Goal: Task Accomplishment & Management: Manage account settings

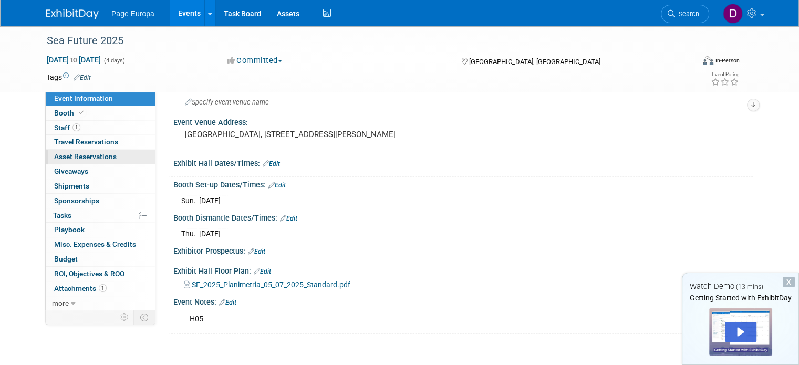
click at [64, 158] on span "Asset Reservations 0" at bounding box center [85, 156] width 63 height 8
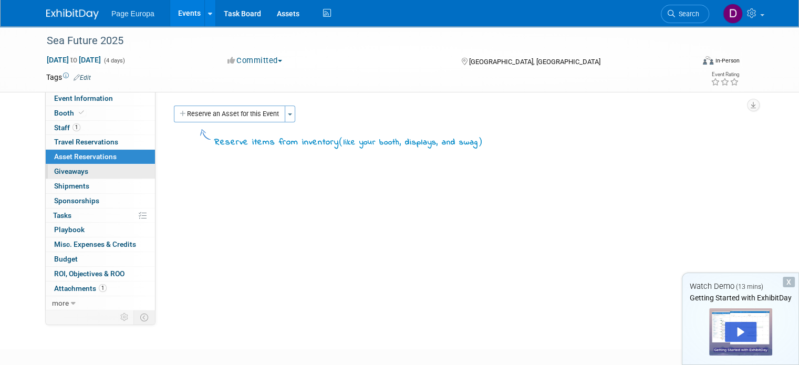
click at [73, 169] on span "Giveaways 0" at bounding box center [71, 171] width 34 height 8
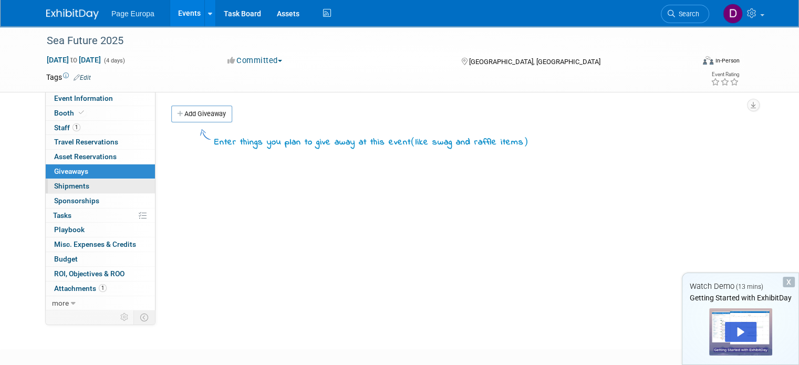
click at [83, 180] on link "0 Shipments 0" at bounding box center [100, 186] width 109 height 14
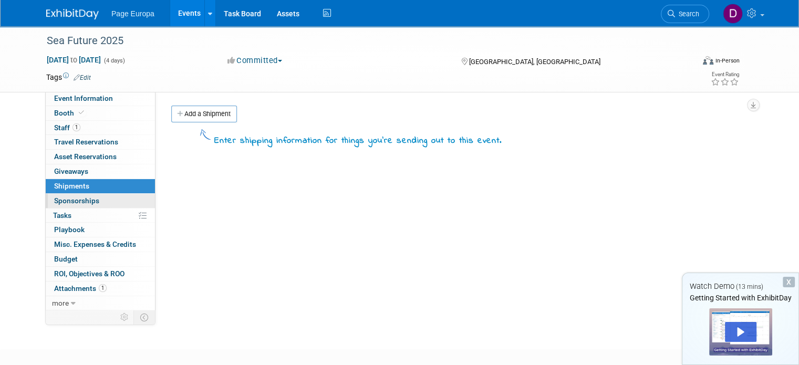
click at [79, 197] on span "Sponsorships 0" at bounding box center [76, 201] width 45 height 8
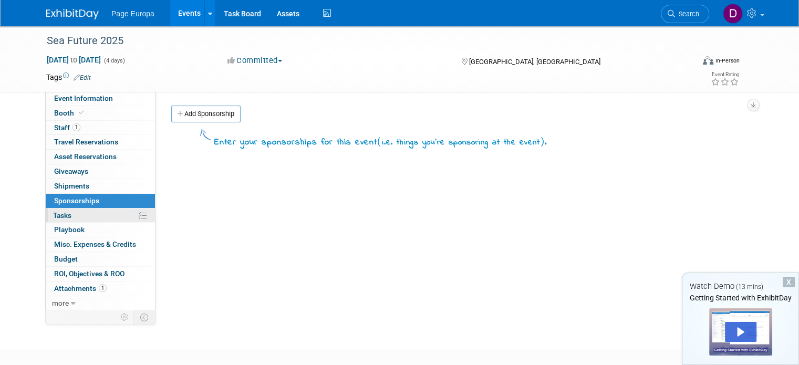
click at [81, 216] on link "0% Tasks 0%" at bounding box center [100, 216] width 109 height 14
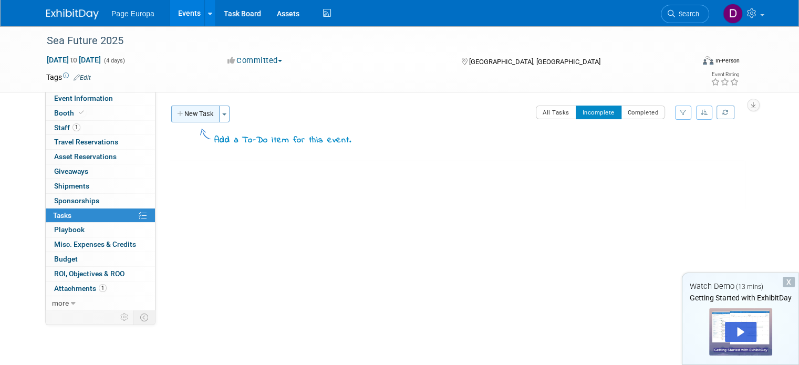
click at [190, 117] on button "New Task" at bounding box center [195, 114] width 48 height 17
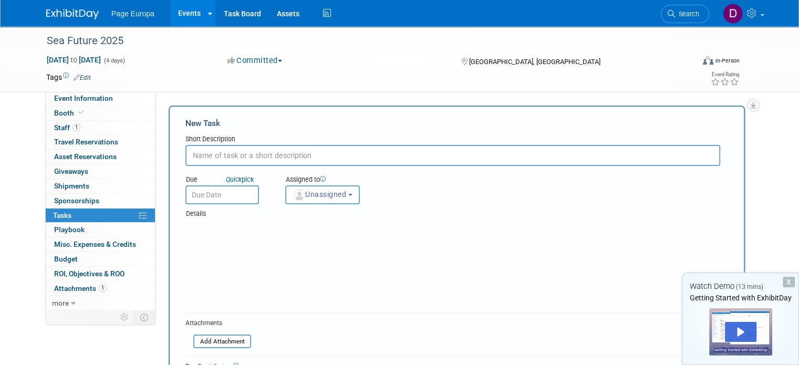
click at [234, 157] on input "text" at bounding box center [452, 155] width 535 height 21
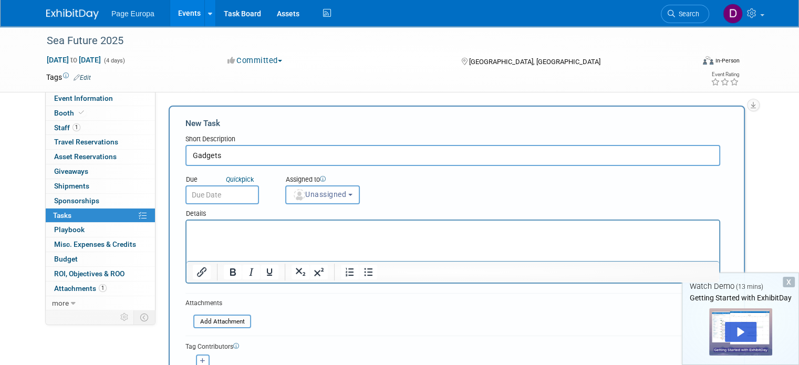
type input "Gadgets"
click at [211, 197] on input "text" at bounding box center [222, 194] width 74 height 19
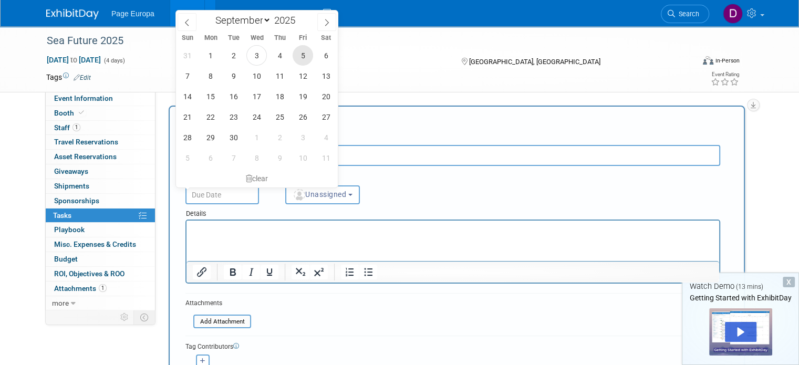
click at [308, 57] on span "5" at bounding box center [303, 55] width 20 height 20
type input "[DATE]"
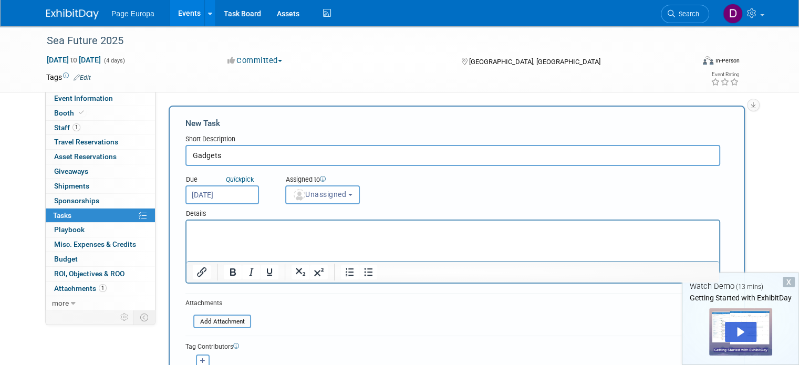
click at [329, 235] on html at bounding box center [453, 228] width 533 height 15
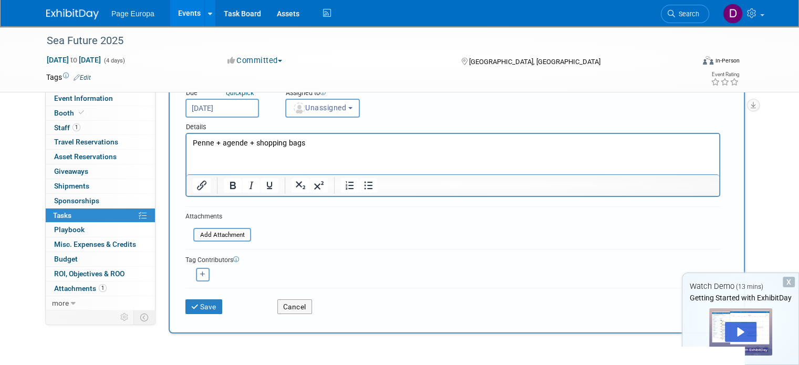
scroll to position [105, 0]
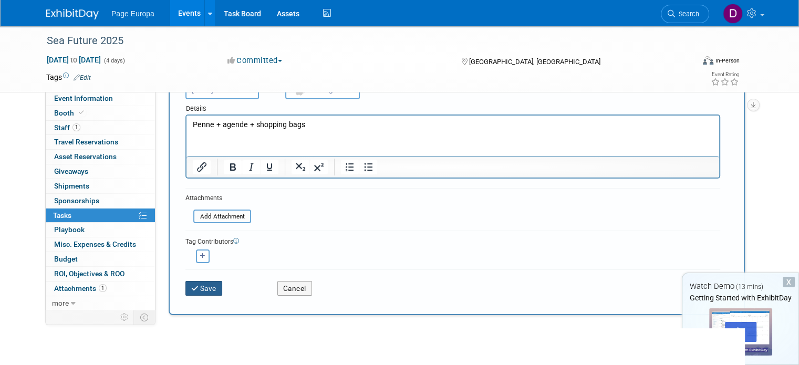
click at [214, 287] on button "Save" at bounding box center [203, 288] width 37 height 15
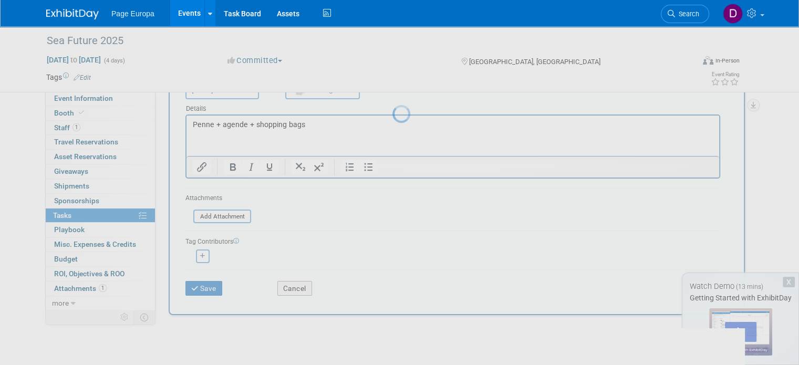
scroll to position [0, 0]
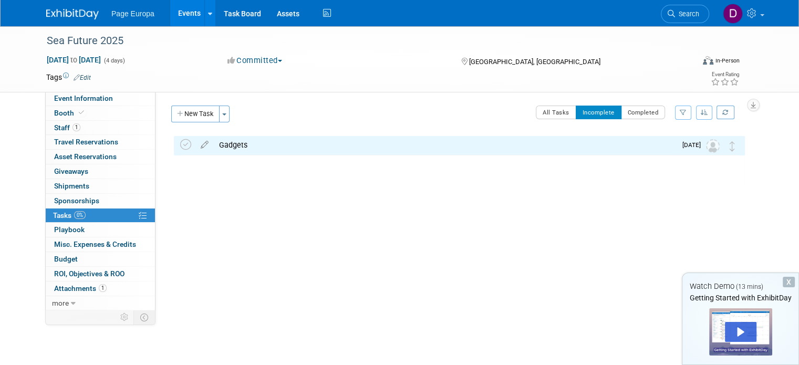
drag, startPoint x: 184, startPoint y: 115, endPoint x: 201, endPoint y: 131, distance: 23.0
click at [185, 116] on button "New Task" at bounding box center [195, 114] width 48 height 17
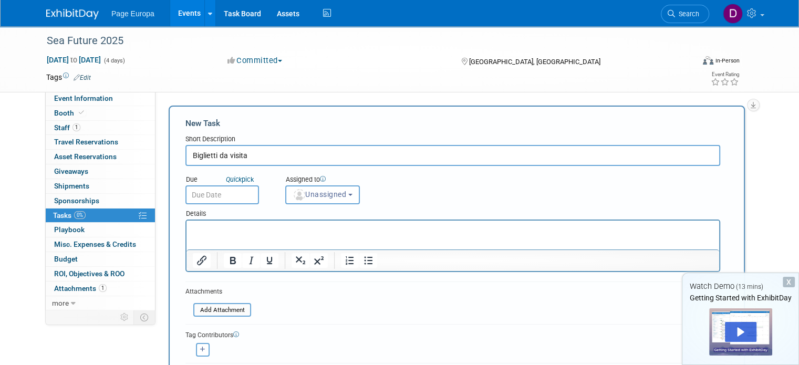
type input "Biglietti da visita"
click at [290, 220] on div at bounding box center [452, 246] width 535 height 53
click at [306, 231] on p "Rich Text Area. Press ALT-0 for help." at bounding box center [453, 230] width 521 height 11
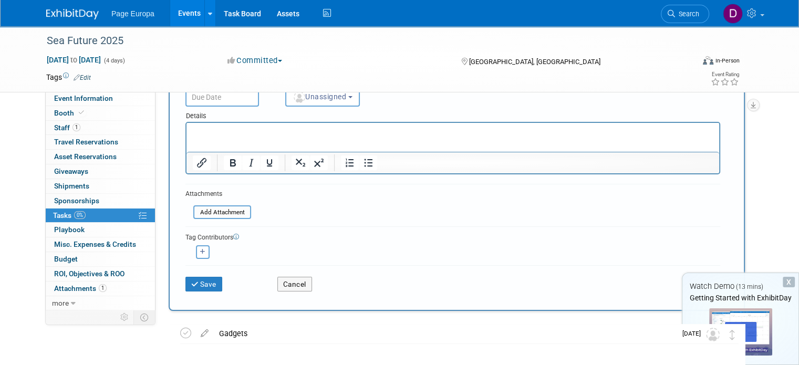
scroll to position [105, 0]
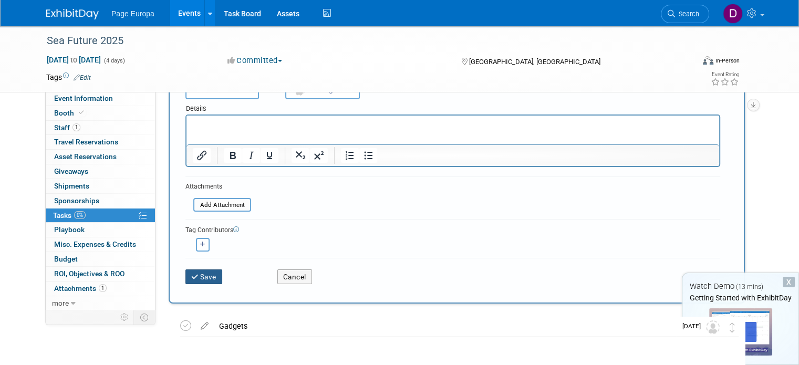
click at [199, 274] on button "Save" at bounding box center [203, 277] width 37 height 15
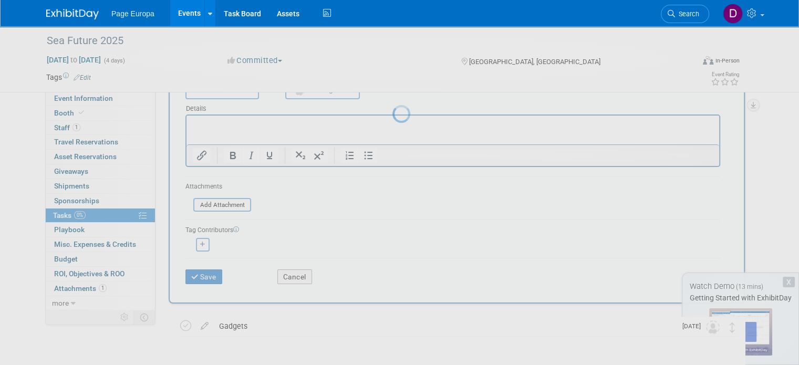
scroll to position [0, 0]
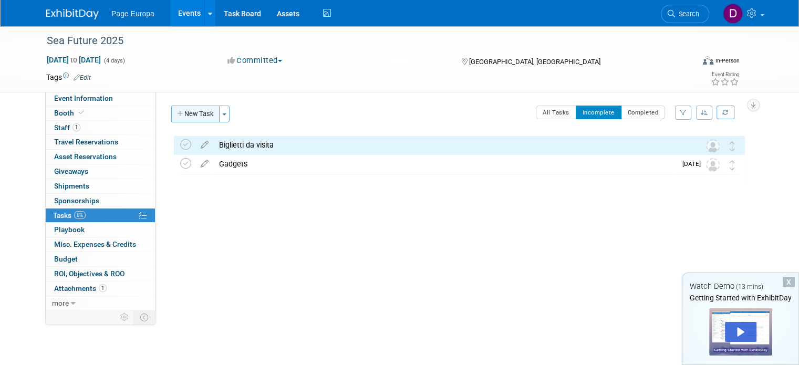
click at [183, 114] on button "New Task" at bounding box center [195, 114] width 48 height 17
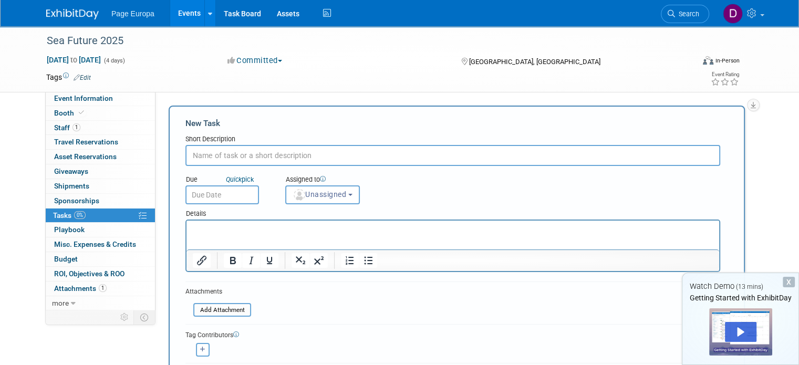
click at [228, 160] on input "text" at bounding box center [452, 155] width 535 height 21
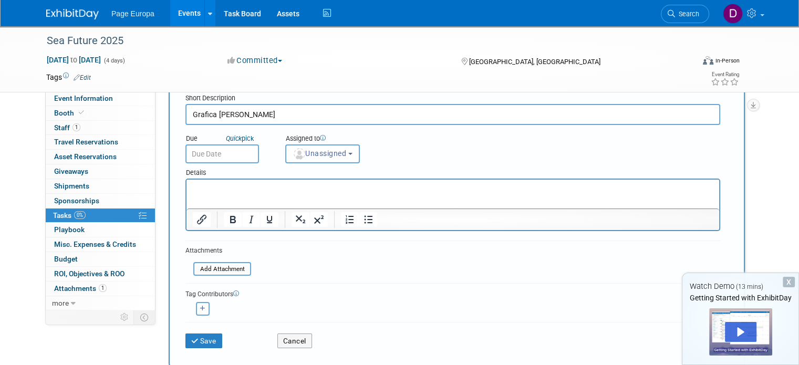
scroll to position [105, 0]
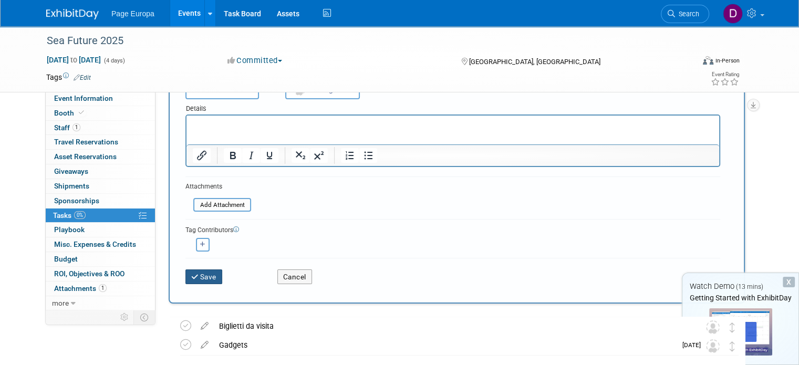
type input "Grafica [PERSON_NAME]"
click at [205, 273] on button "Save" at bounding box center [203, 277] width 37 height 15
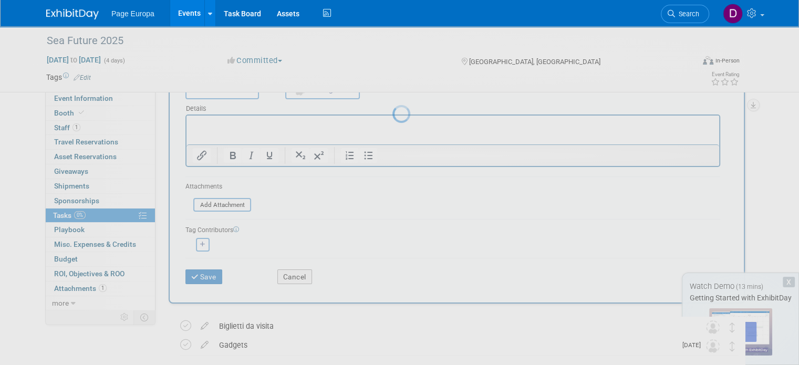
scroll to position [0, 0]
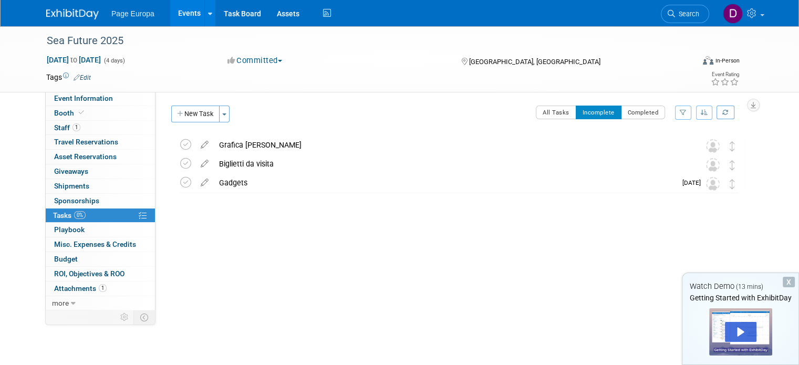
click at [233, 310] on div "Sea Future 2025 [DATE] to [DATE] (4 days) [DATE] to [DATE] Committed Committed …" at bounding box center [399, 178] width 799 height 304
click at [191, 118] on button "New Task" at bounding box center [195, 114] width 48 height 17
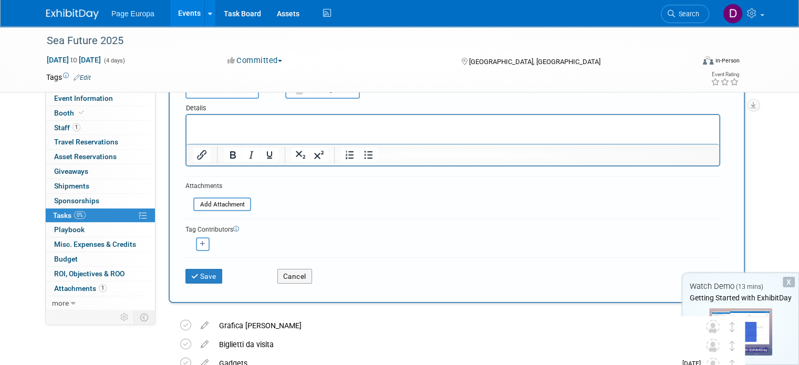
scroll to position [175, 0]
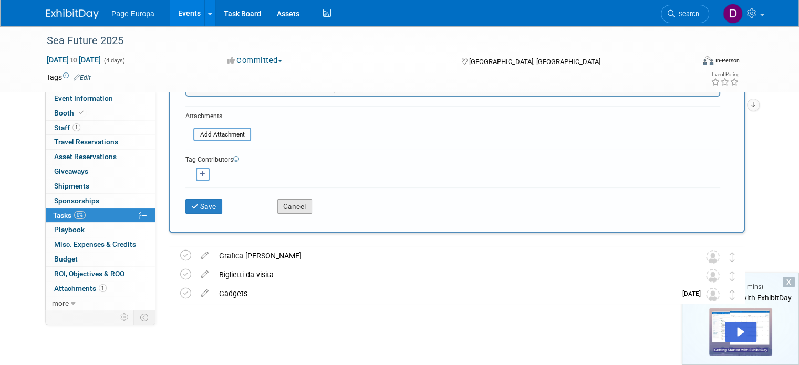
type input "Roll"
click at [292, 203] on button "Cancel" at bounding box center [294, 206] width 35 height 15
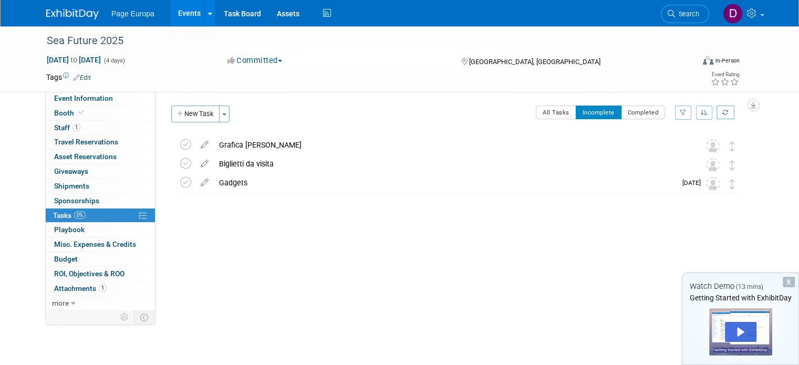
scroll to position [0, 0]
click at [221, 146] on div "Grafica [PERSON_NAME]" at bounding box center [449, 145] width 471 height 18
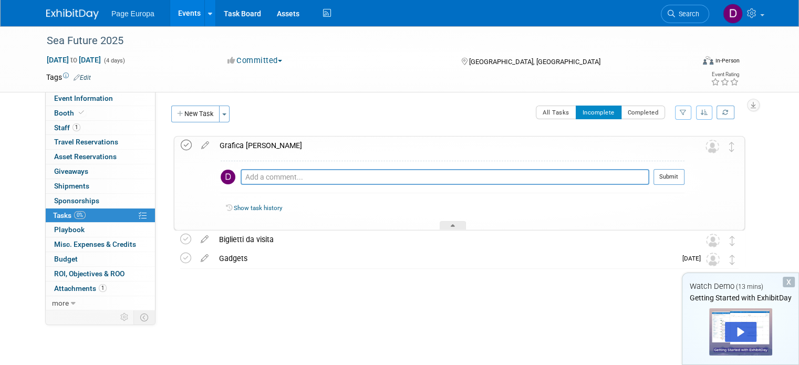
click at [181, 144] on icon at bounding box center [186, 145] width 11 height 11
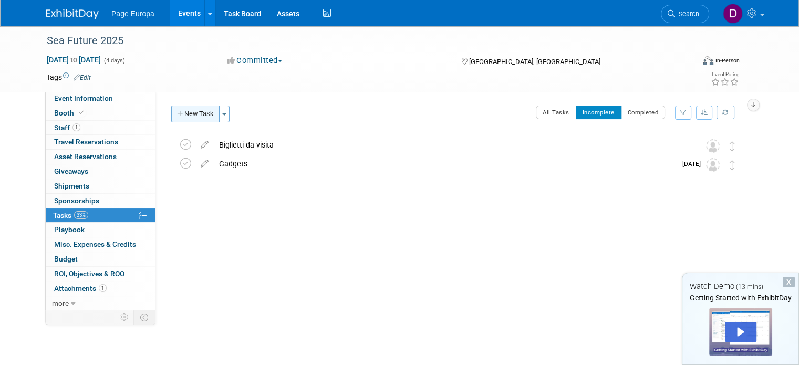
click at [199, 113] on button "New Task" at bounding box center [195, 114] width 48 height 17
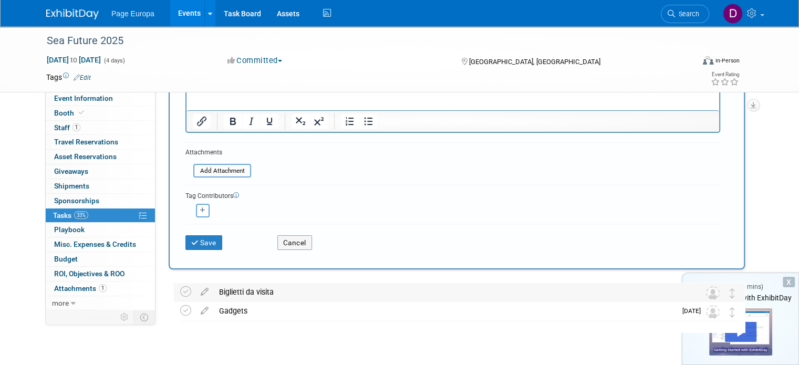
scroll to position [158, 0]
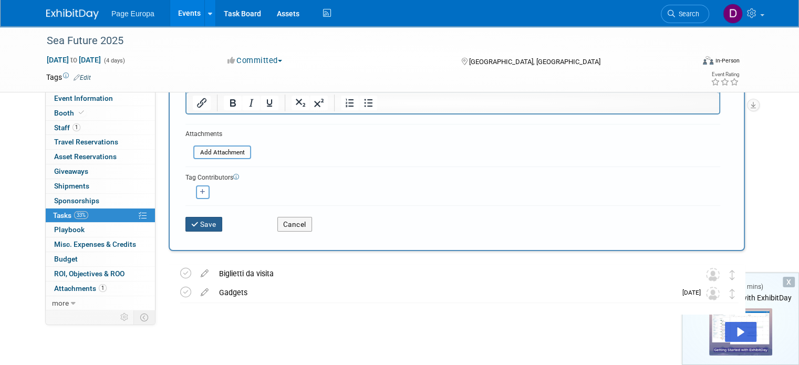
type input "Grafica [PERSON_NAME] + roll-up"
click at [191, 223] on icon "submit" at bounding box center [195, 224] width 9 height 7
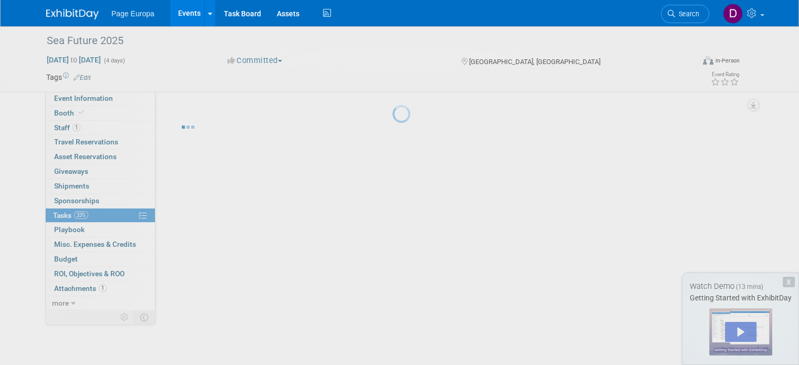
scroll to position [0, 0]
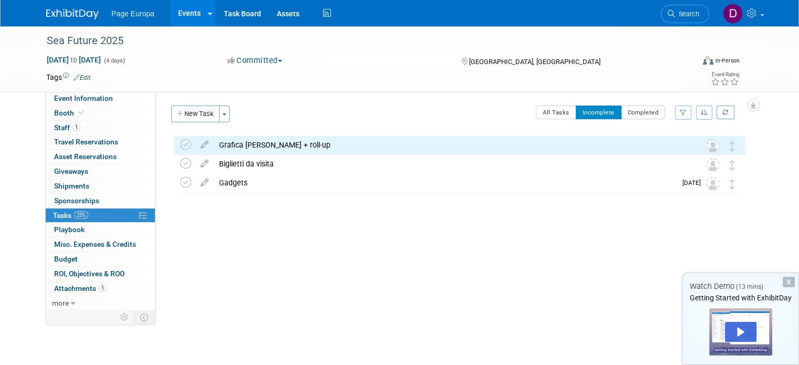
click at [347, 245] on div "Event Website: Edit [URL][DOMAIN_NAME] Event Venue Name: Specify event venue na…" at bounding box center [454, 200] width 597 height 218
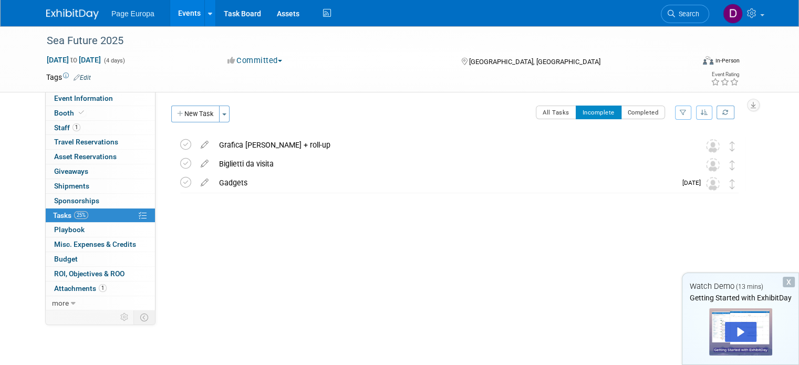
click at [310, 297] on div "Event Website: Edit [URL][DOMAIN_NAME] Event Venue Name: Specify event venue na…" at bounding box center [454, 200] width 597 height 218
click at [85, 248] on link "0 Misc. Expenses & Credits 0" at bounding box center [100, 244] width 109 height 14
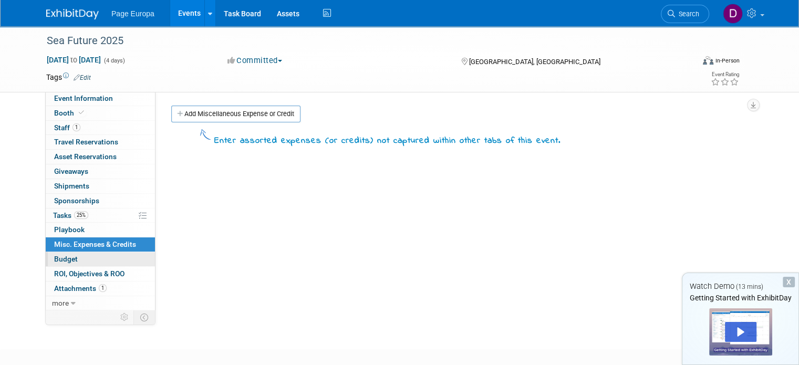
click at [61, 261] on span "Budget" at bounding box center [66, 259] width 24 height 8
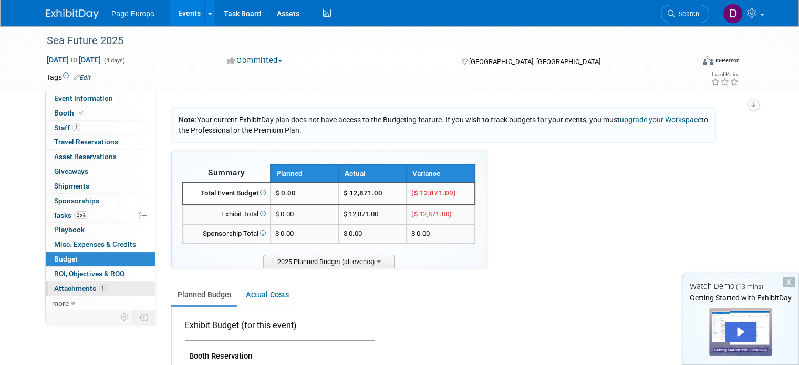
click at [69, 288] on span "Attachments 1" at bounding box center [80, 288] width 53 height 8
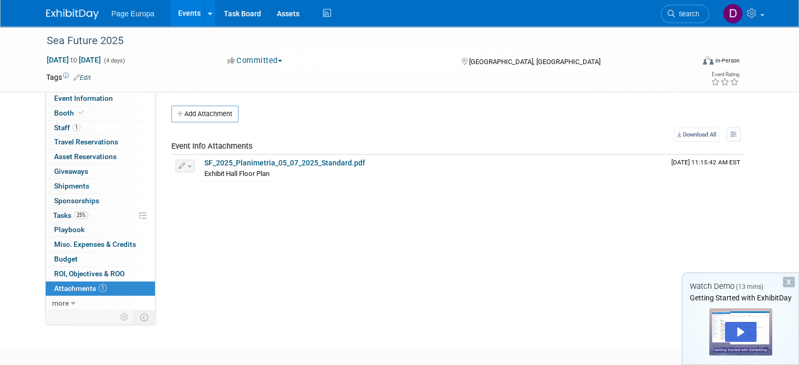
click at [190, 268] on div "Event Website: Edit [URL][DOMAIN_NAME] Event Venue Name: Specify event venue na…" at bounding box center [454, 200] width 597 height 218
click at [512, 250] on div "Event Website: Edit [URL][DOMAIN_NAME] Event Venue Name: Specify event venue na…" at bounding box center [454, 200] width 597 height 218
click at [452, 247] on div "Event Website: Edit [URL][DOMAIN_NAME] Event Venue Name: Specify event venue na…" at bounding box center [454, 200] width 597 height 218
